Goal: Transaction & Acquisition: Purchase product/service

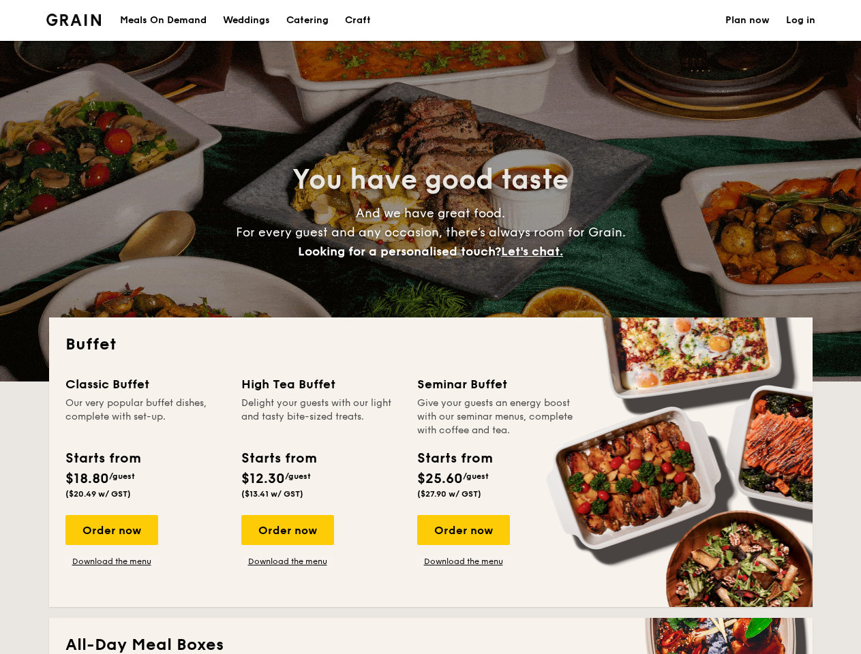
select select
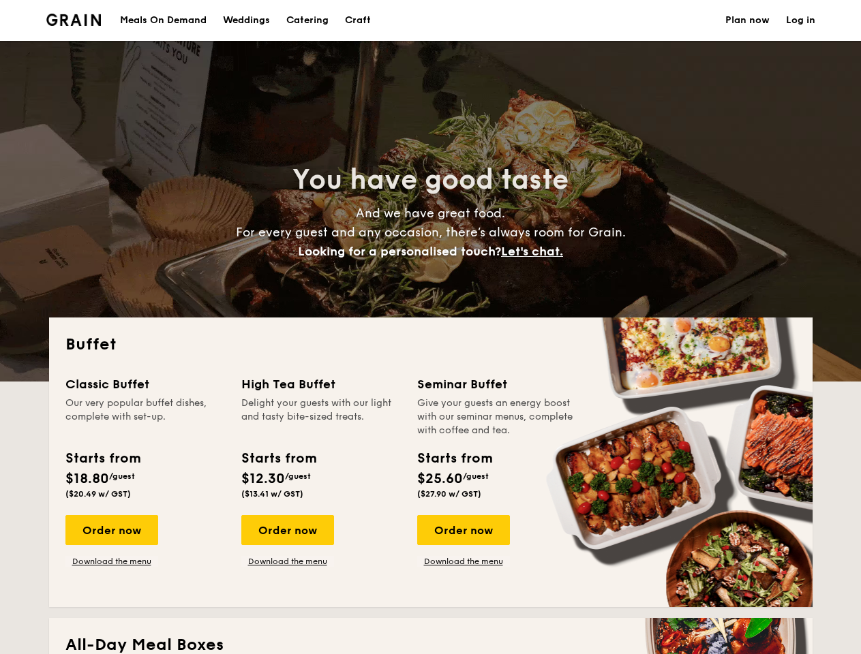
click at [430, 327] on div "Buffet Classic Buffet Our very popular buffet dishes, complete with set-up. Sta…" at bounding box center [430, 463] width 763 height 290
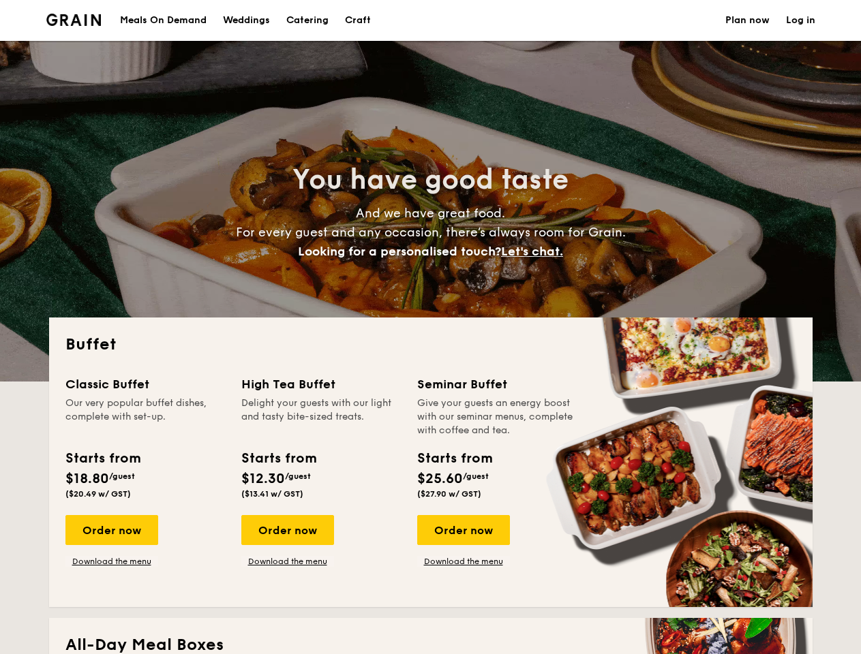
click at [800, 20] on link "Log in" at bounding box center [800, 20] width 29 height 41
click at [536, 252] on span "Let's chat." at bounding box center [532, 251] width 62 height 15
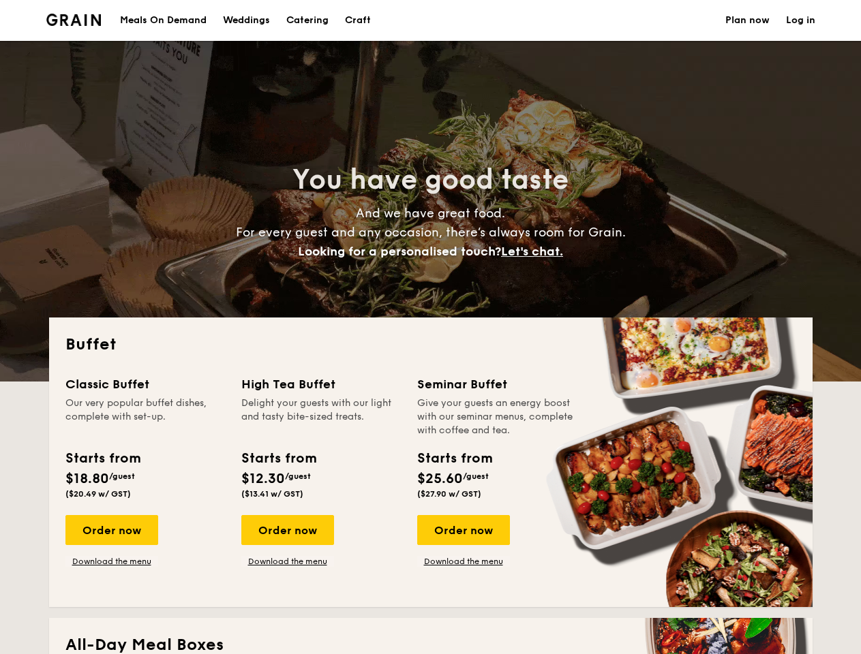
click at [111, 530] on div "Order now" at bounding box center [111, 530] width 93 height 30
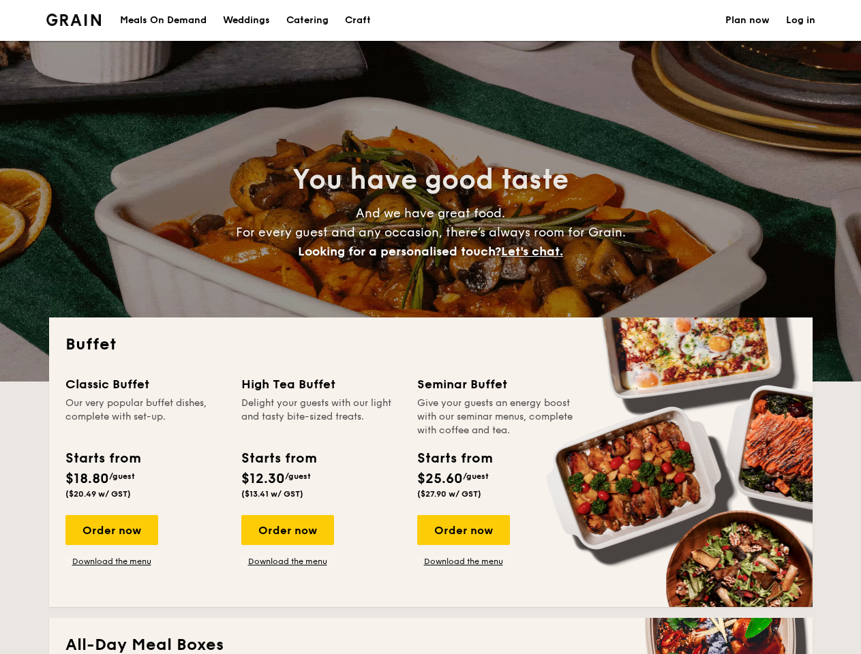
click at [287, 530] on div "Order now" at bounding box center [287, 530] width 93 height 30
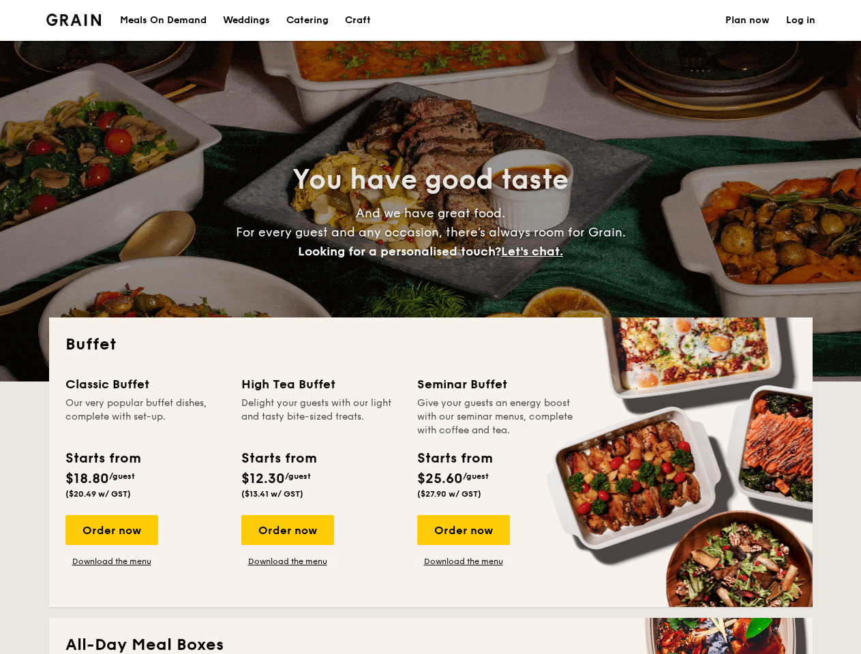
click at [463, 530] on div "Order now" at bounding box center [463, 530] width 93 height 30
